Goal: Information Seeking & Learning: Learn about a topic

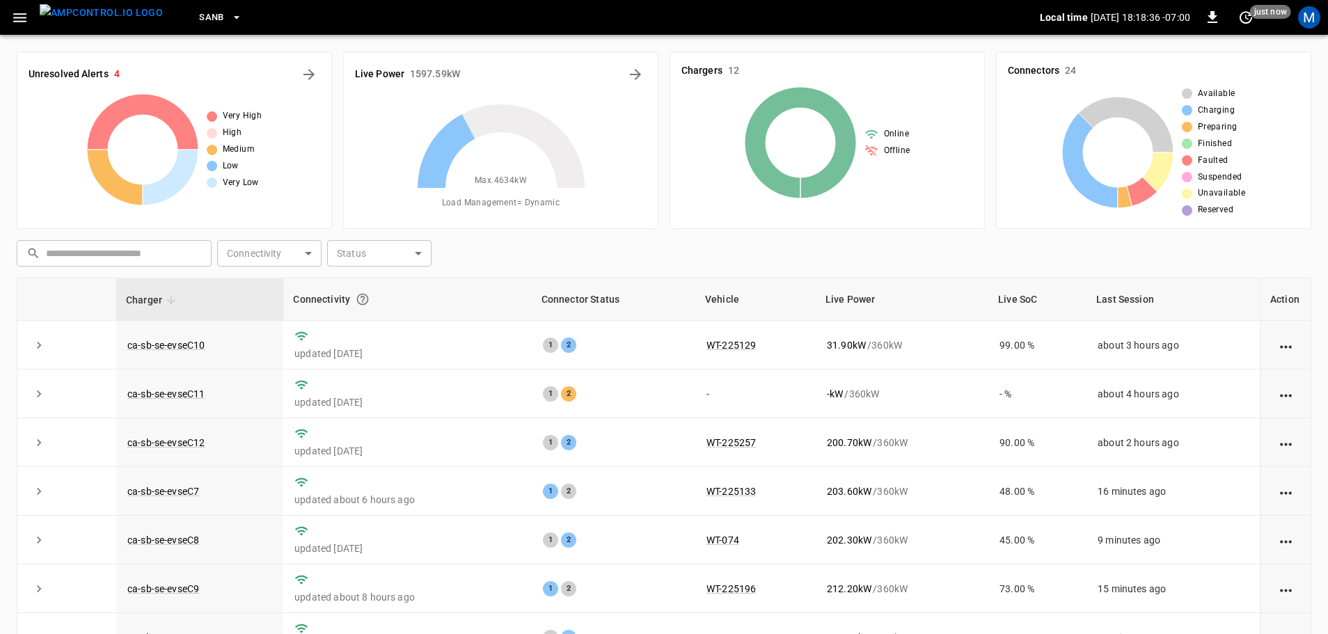
click at [21, 12] on icon "button" at bounding box center [19, 17] width 17 height 17
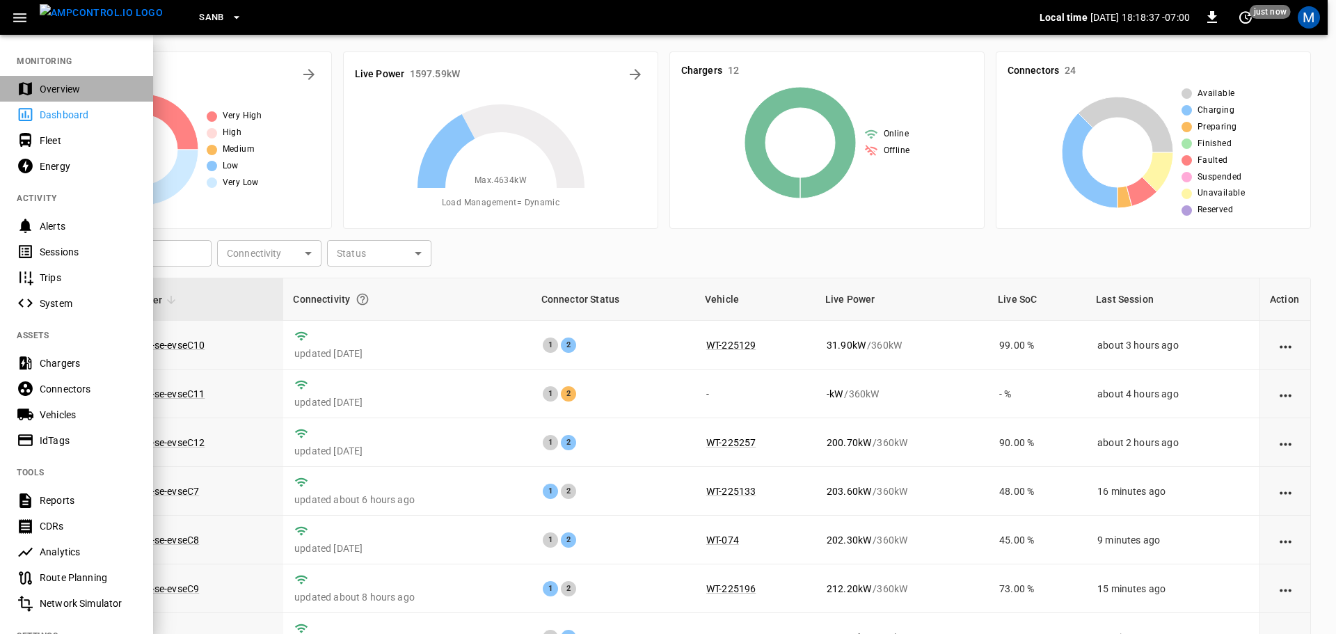
click at [59, 93] on div "Overview" at bounding box center [88, 89] width 97 height 14
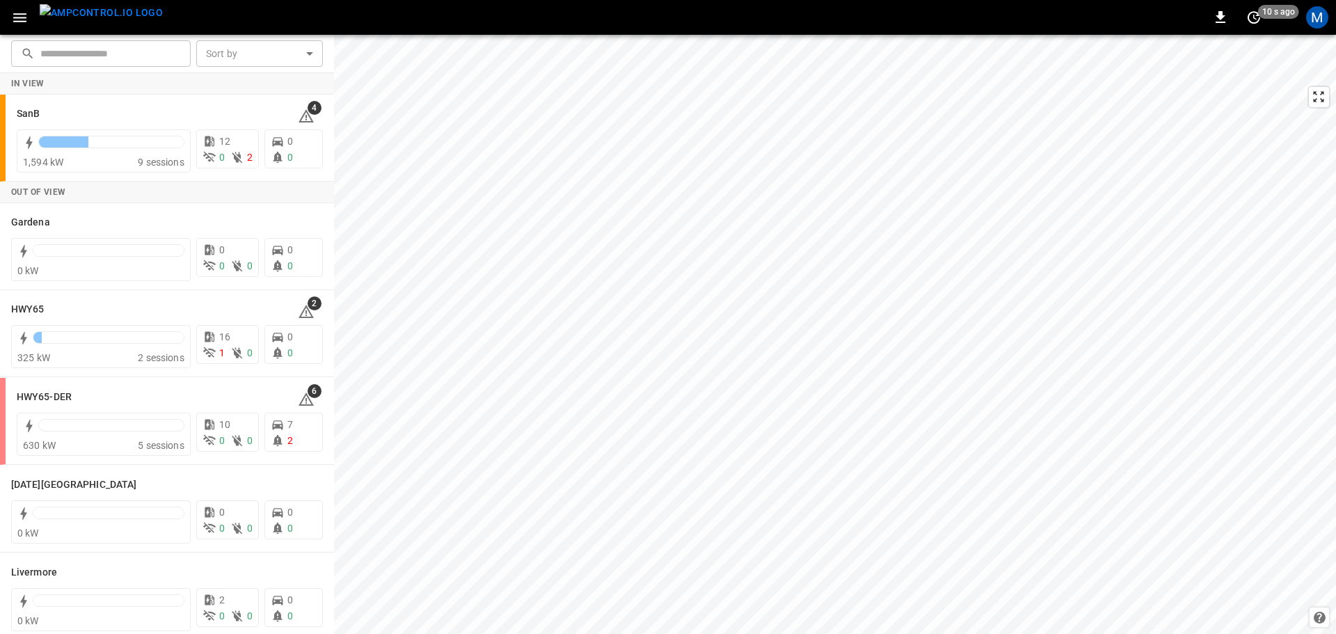
click at [637, 614] on html "0 10 s ago M ​ ​ Sort by ​ Sort by In View SanB 4 1,594 kW 9 sessions 12 0 2 0 …" at bounding box center [668, 317] width 1336 height 634
click at [30, 110] on h6 "SanB" at bounding box center [28, 113] width 23 height 15
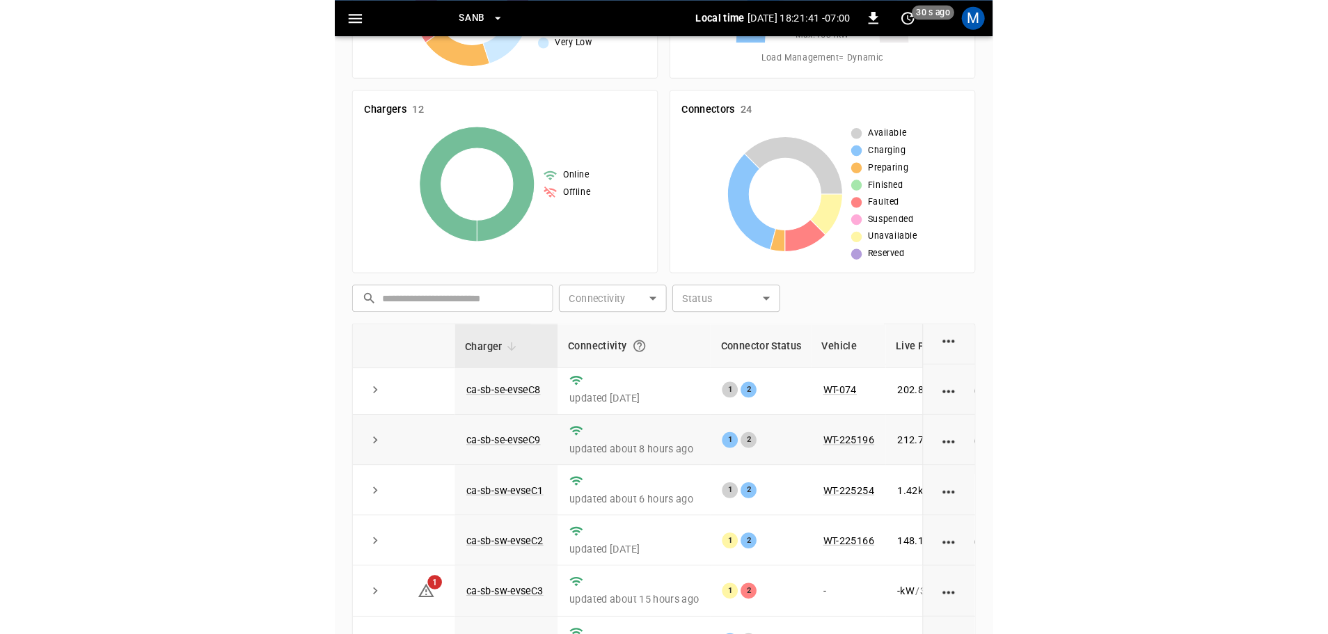
scroll to position [193, 0]
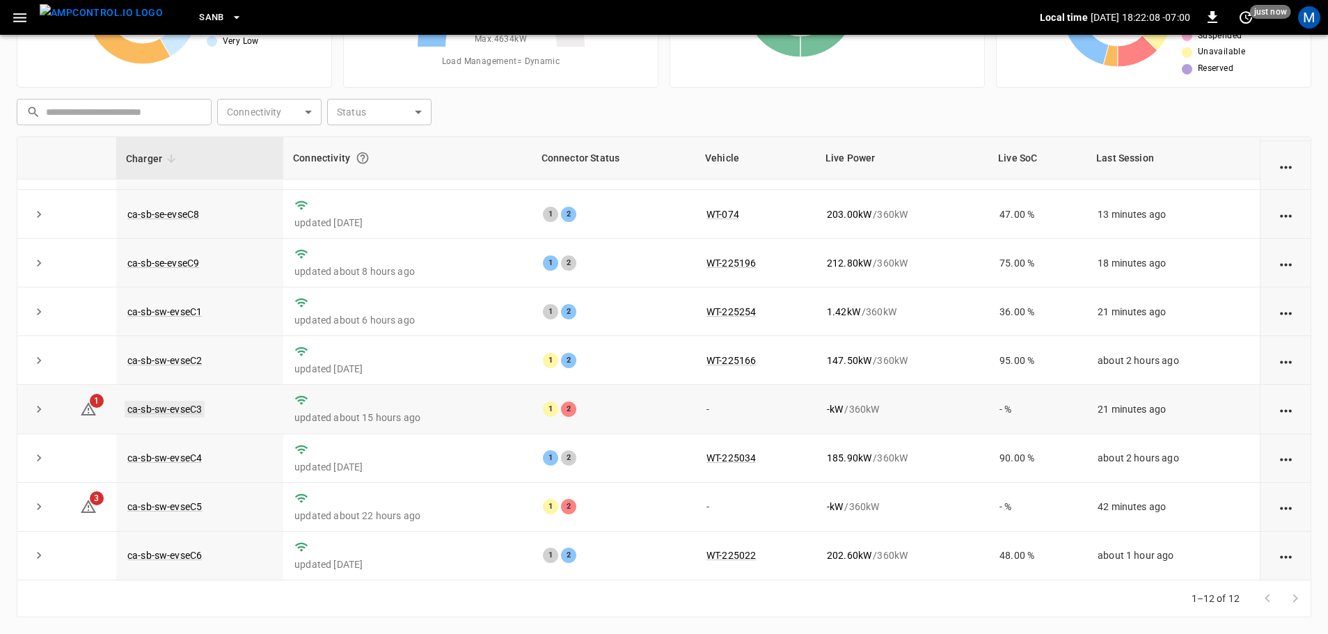
click at [195, 405] on link "ca-sb-sw-evseC3" at bounding box center [165, 409] width 80 height 17
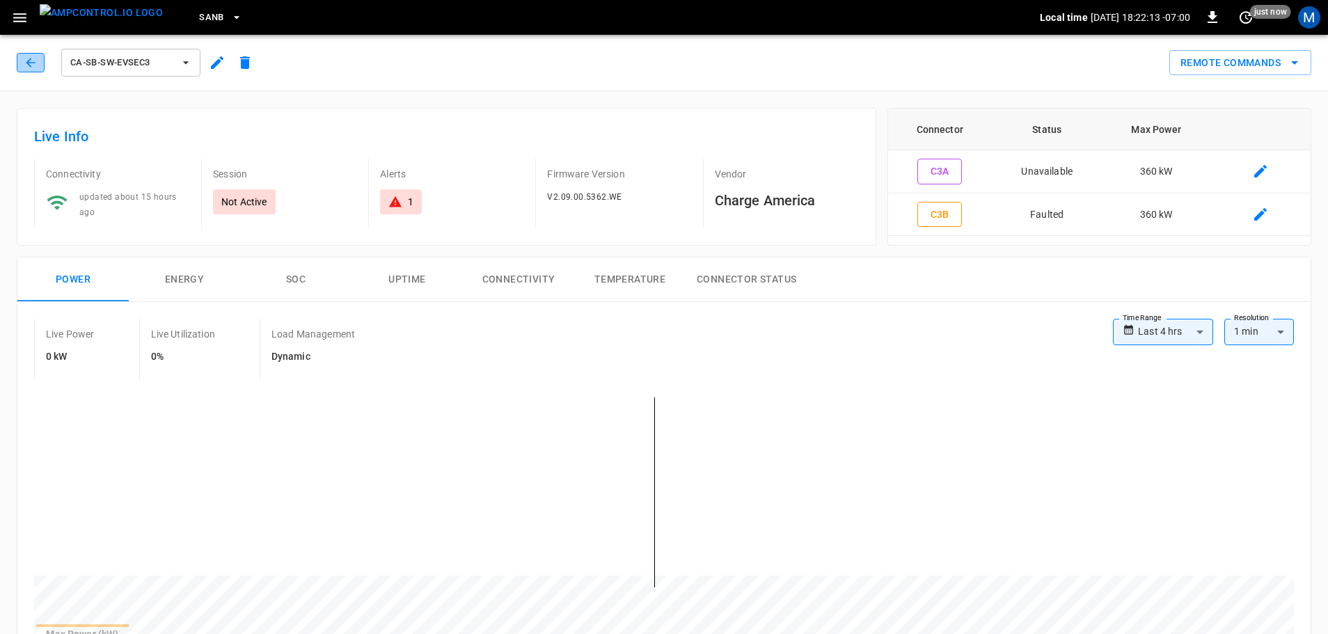
click at [25, 54] on button "button" at bounding box center [31, 62] width 28 height 19
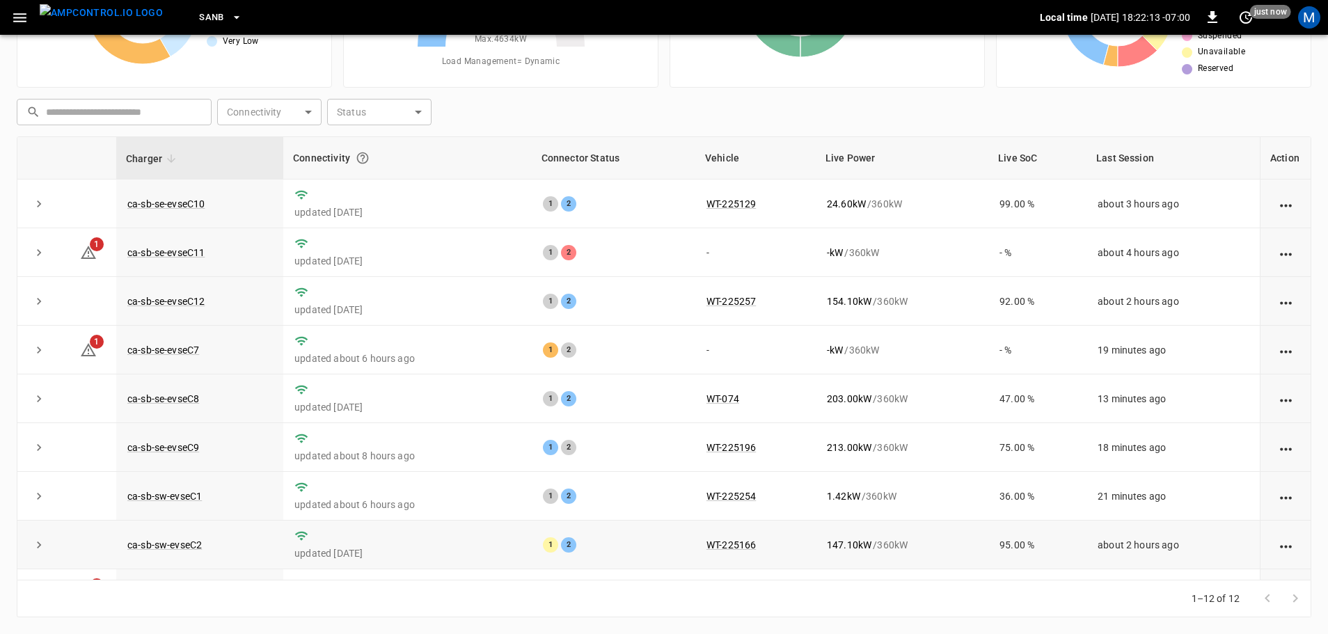
scroll to position [193, 0]
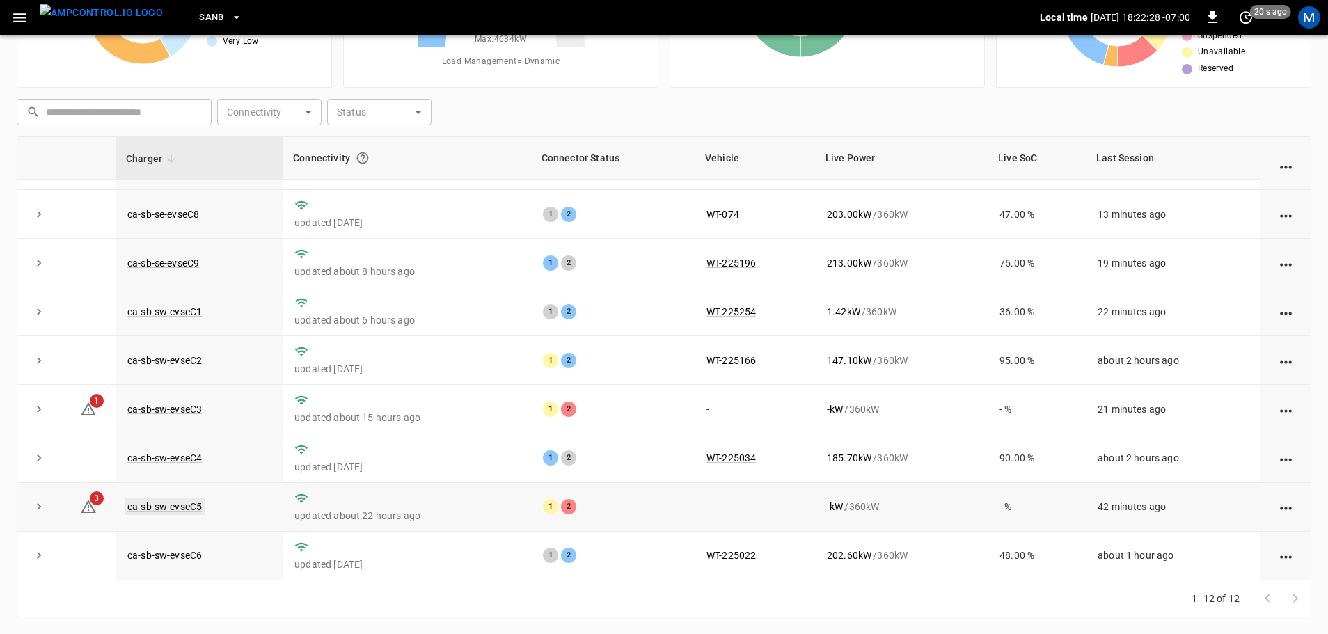
click at [181, 505] on link "ca-sb-sw-evseC5" at bounding box center [165, 506] width 80 height 17
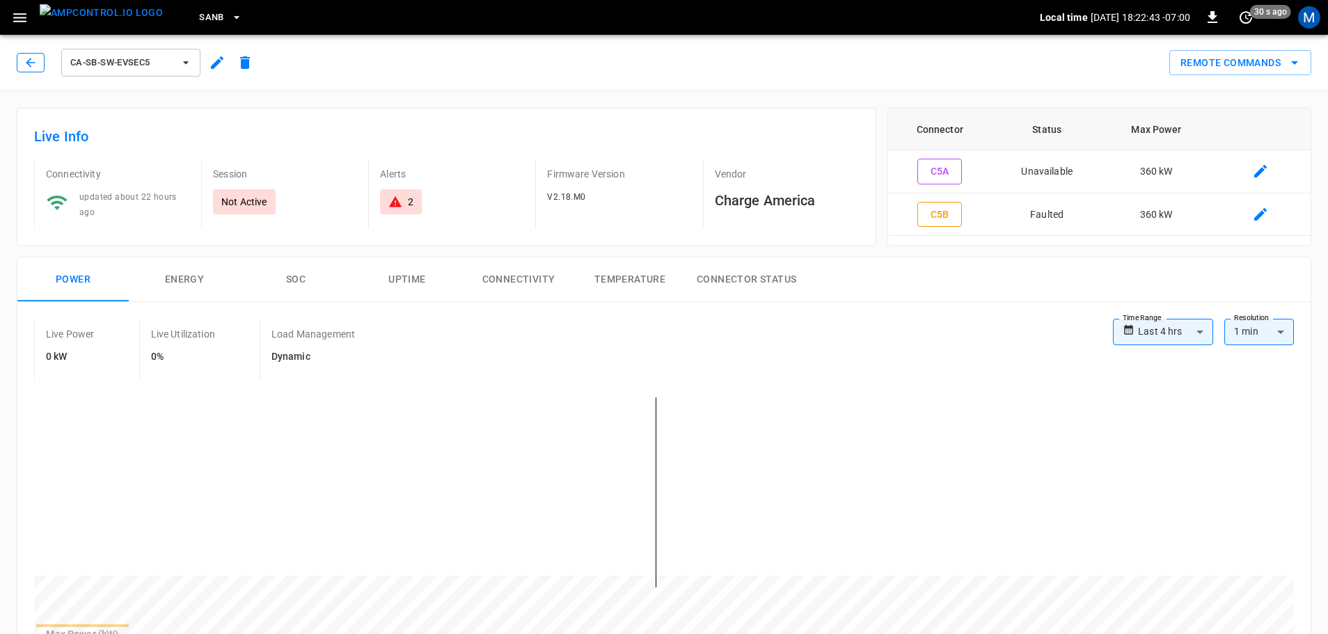
click at [37, 64] on icon "button" at bounding box center [31, 63] width 14 height 14
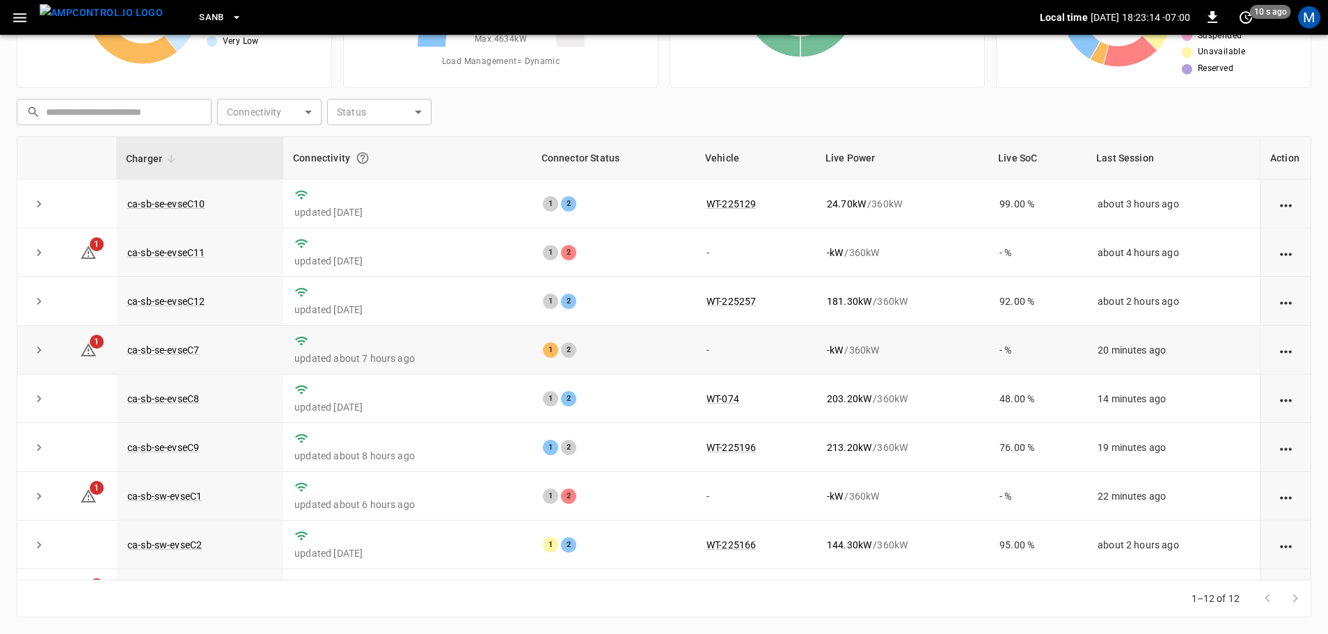
scroll to position [193, 0]
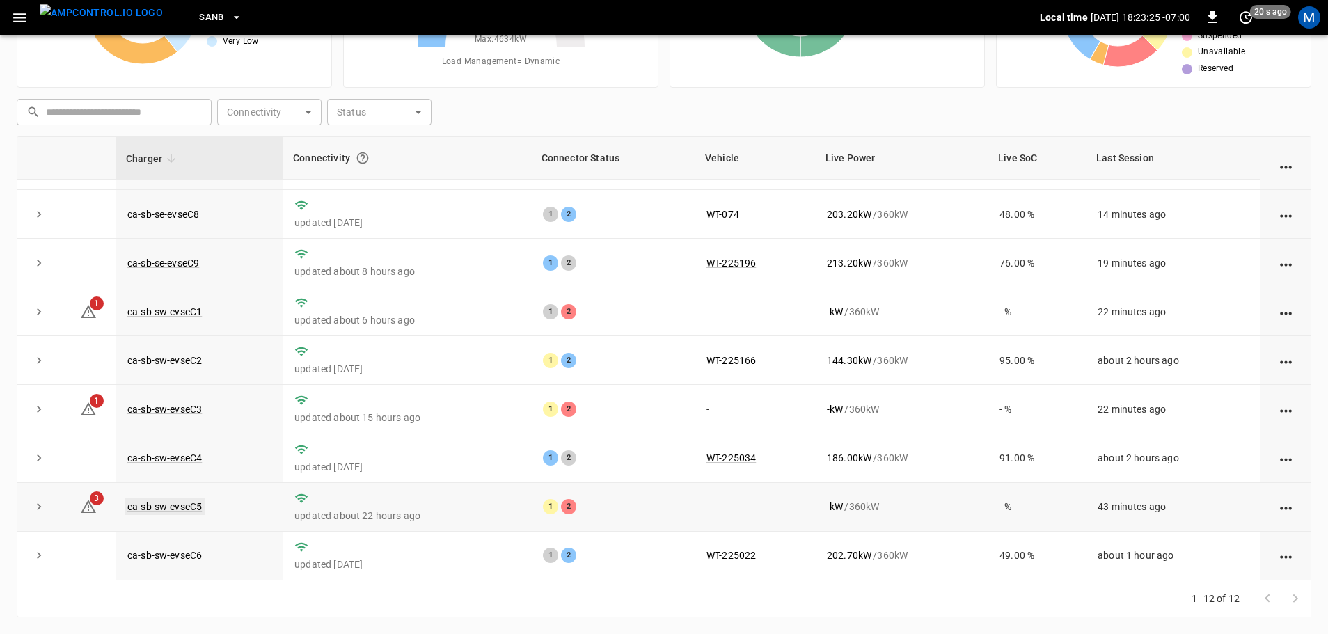
click at [193, 505] on link "ca-sb-sw-evseC5" at bounding box center [165, 506] width 80 height 17
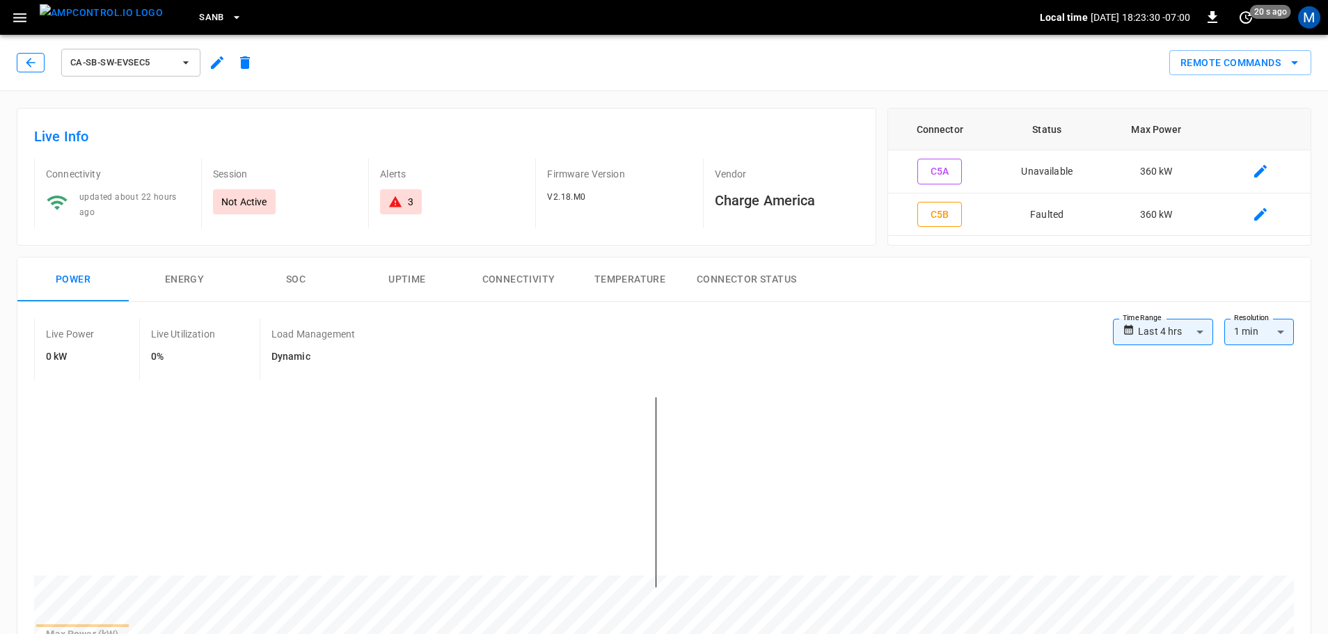
click at [17, 62] on button "button" at bounding box center [31, 62] width 28 height 19
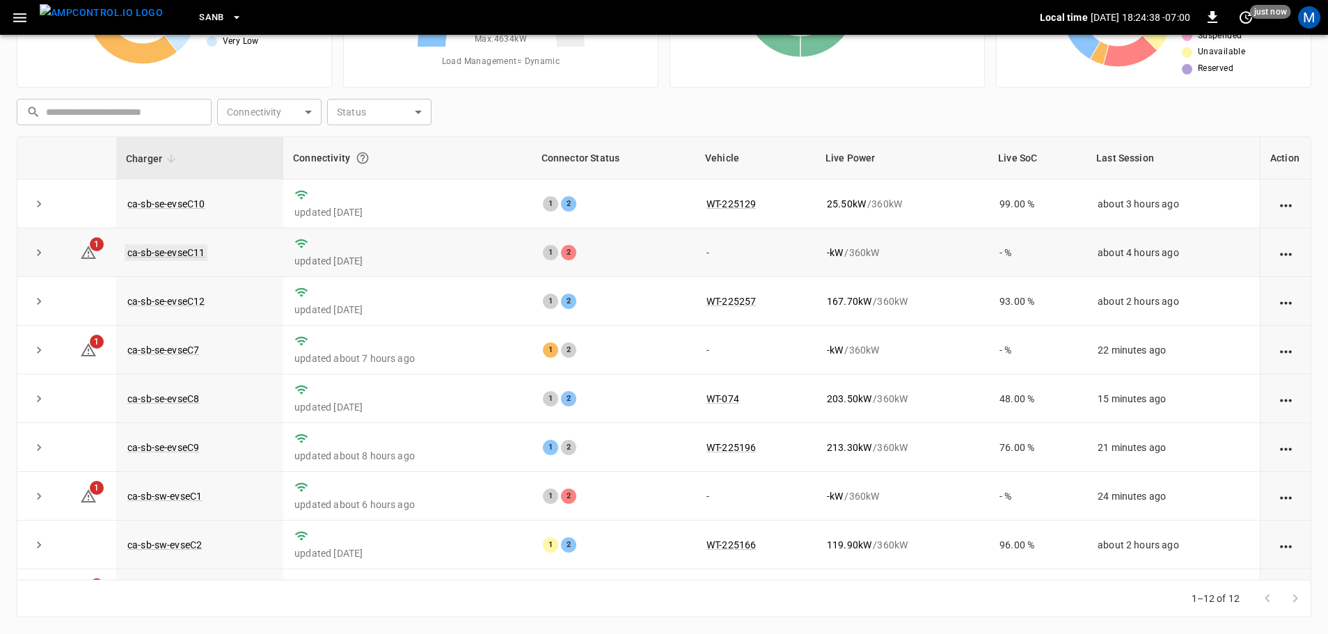
click at [170, 253] on link "ca-sb-se-evseC11" at bounding box center [166, 252] width 83 height 17
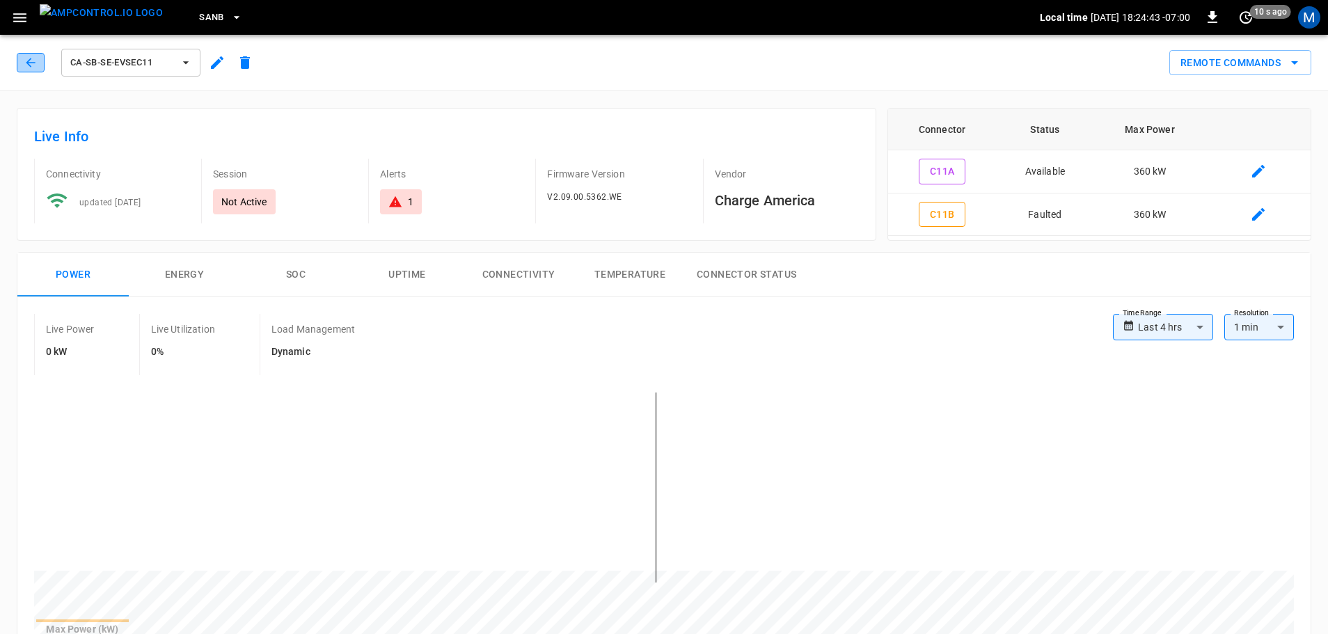
click at [31, 57] on icon "button" at bounding box center [31, 63] width 14 height 14
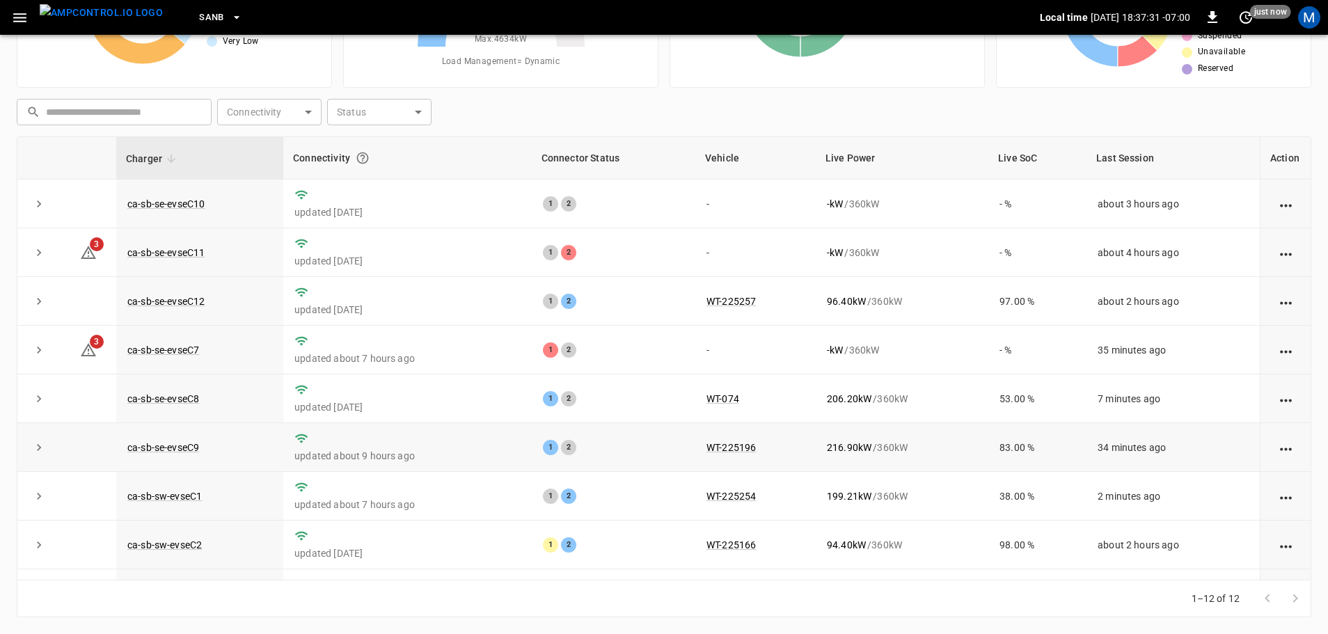
scroll to position [193, 0]
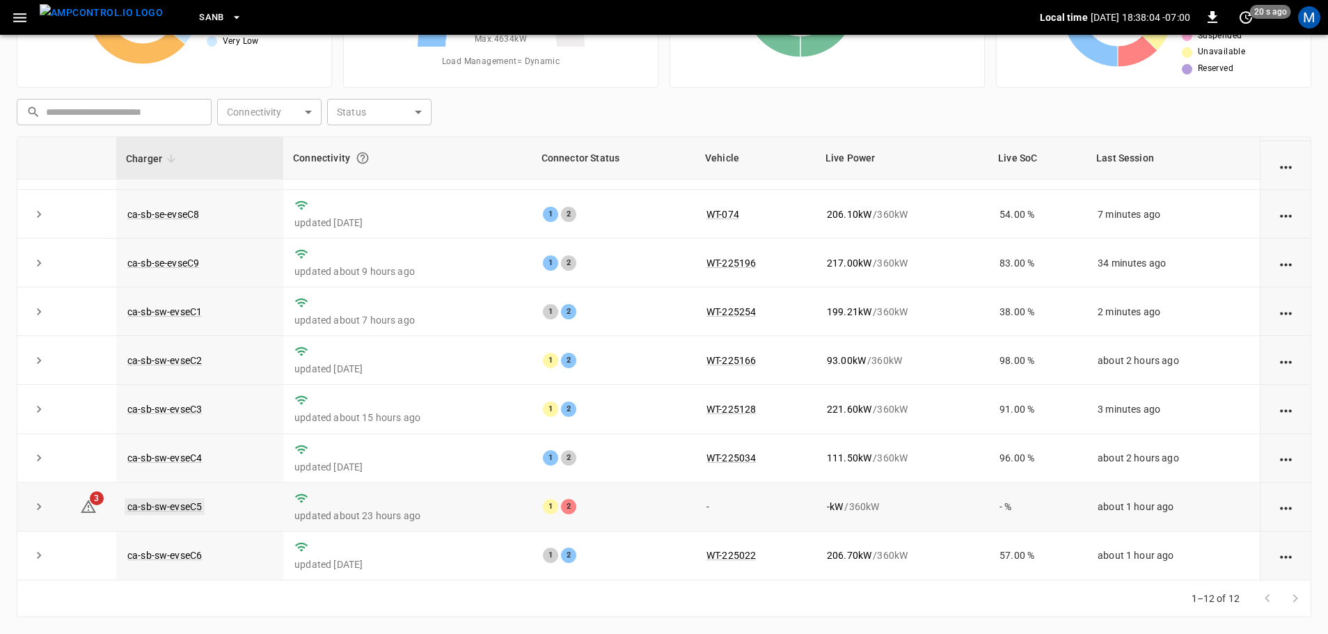
click at [175, 503] on link "ca-sb-sw-evseC5" at bounding box center [165, 506] width 80 height 17
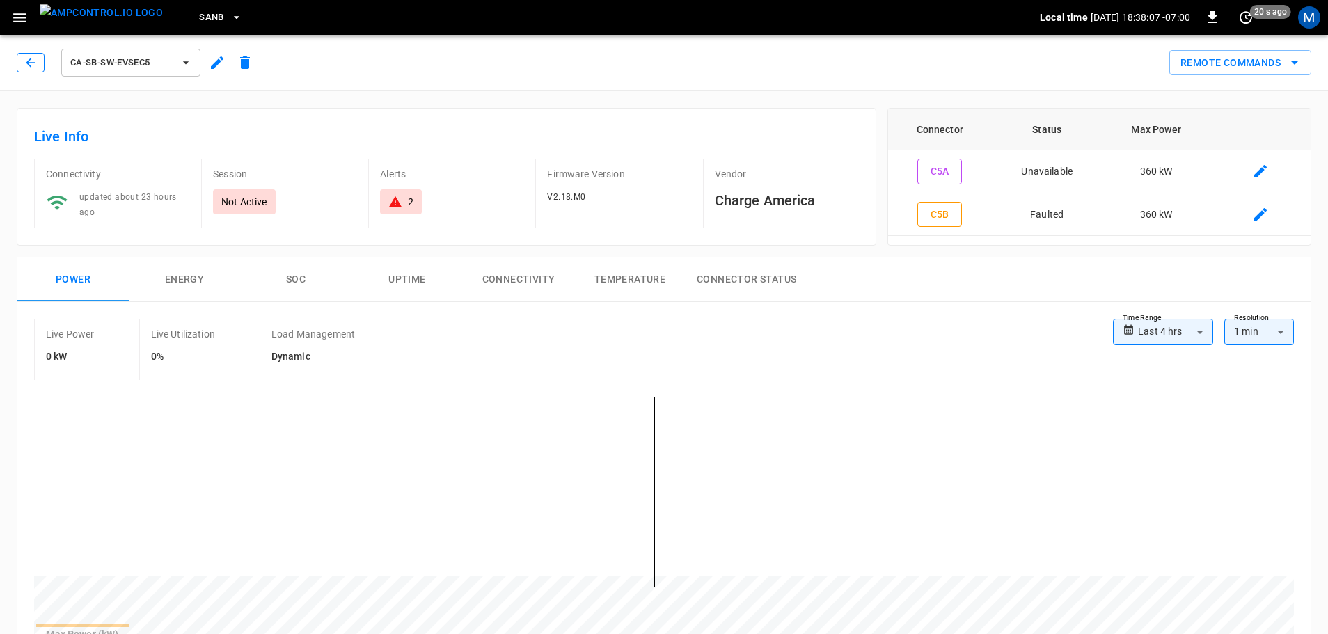
click at [31, 61] on icon "button" at bounding box center [31, 63] width 14 height 14
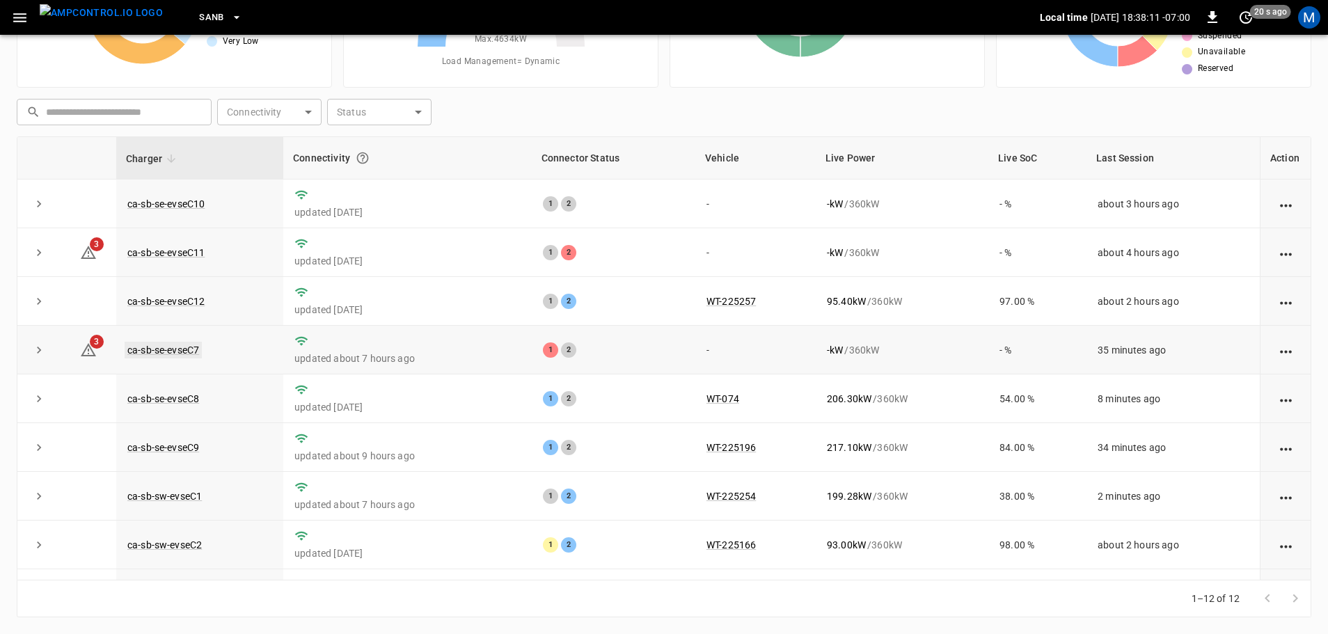
click at [182, 350] on link "ca-sb-se-evseC7" at bounding box center [163, 350] width 77 height 17
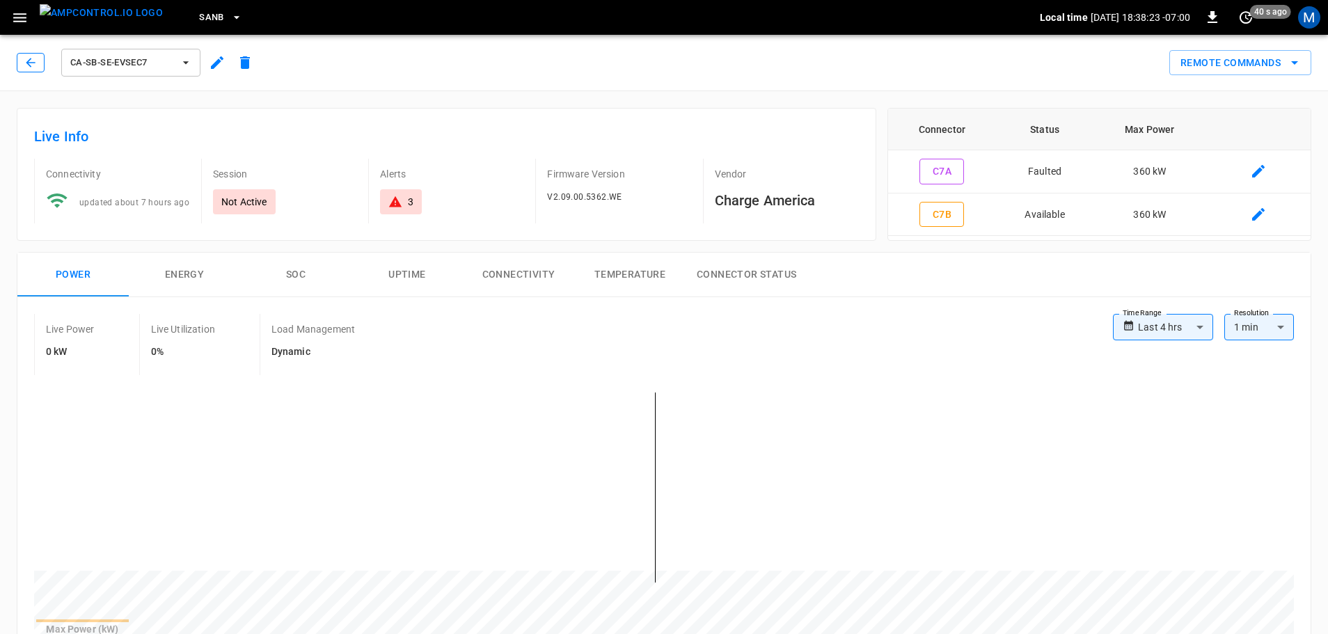
click at [29, 56] on icon "button" at bounding box center [31, 63] width 14 height 14
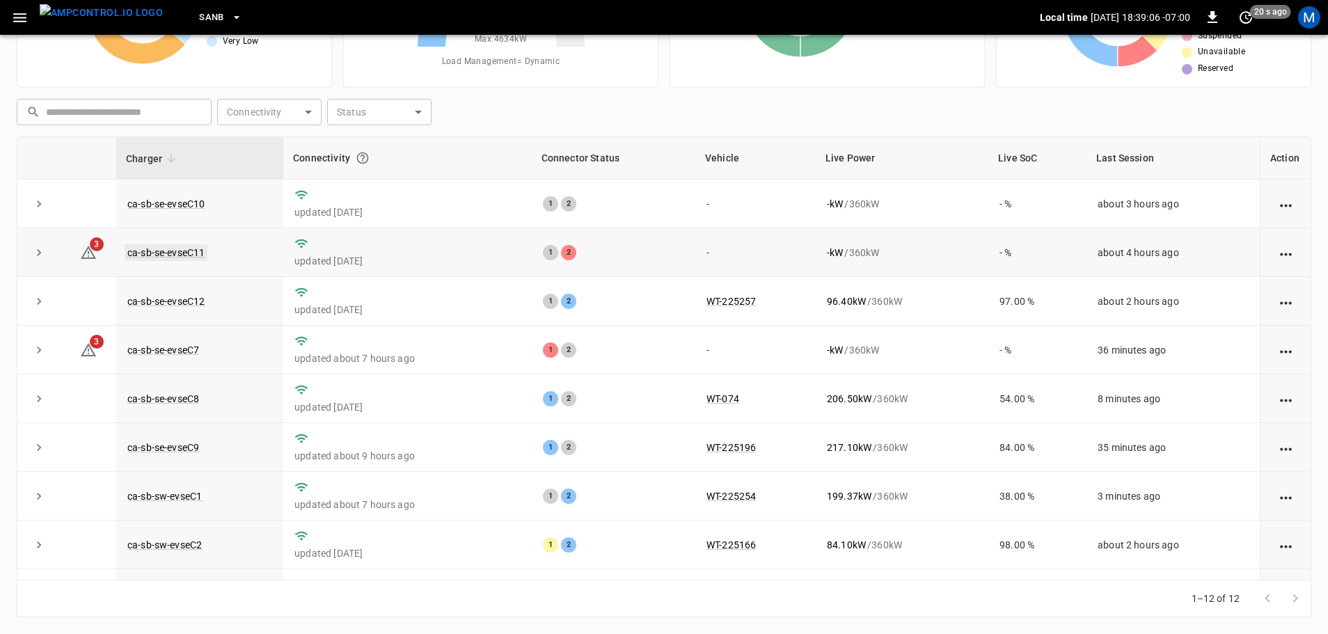
click at [175, 250] on link "ca-sb-se-evseC11" at bounding box center [166, 252] width 83 height 17
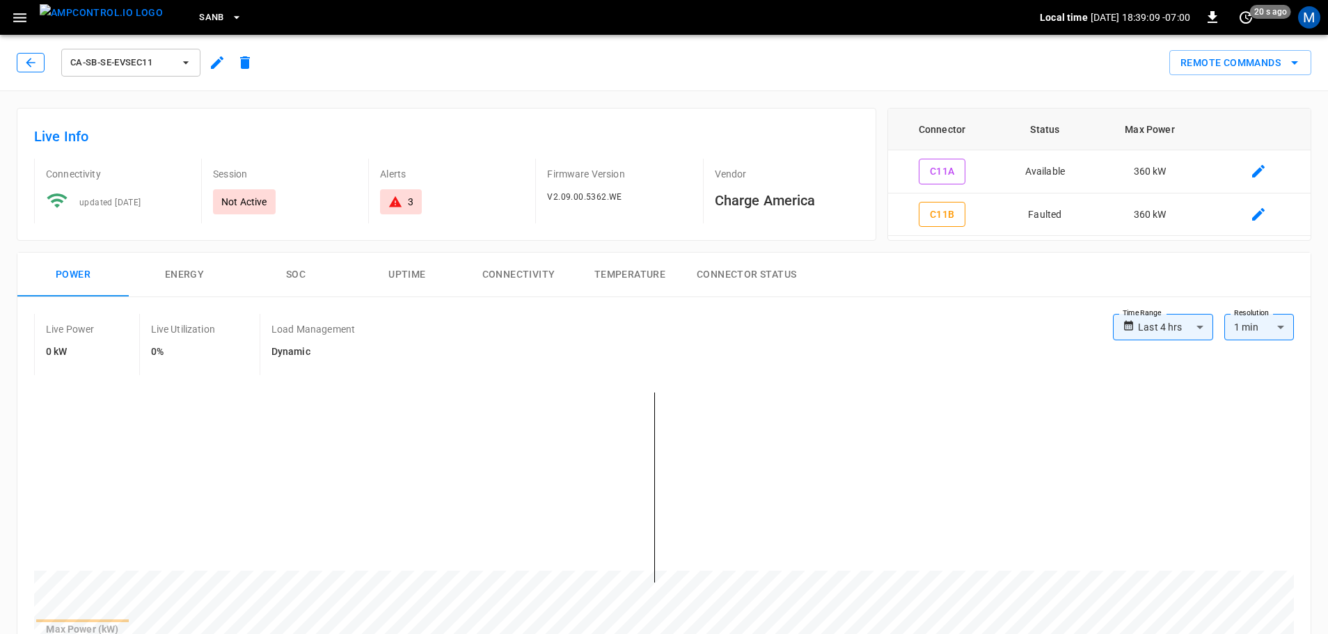
click at [33, 54] on button "button" at bounding box center [31, 62] width 28 height 19
